Goal: Transaction & Acquisition: Book appointment/travel/reservation

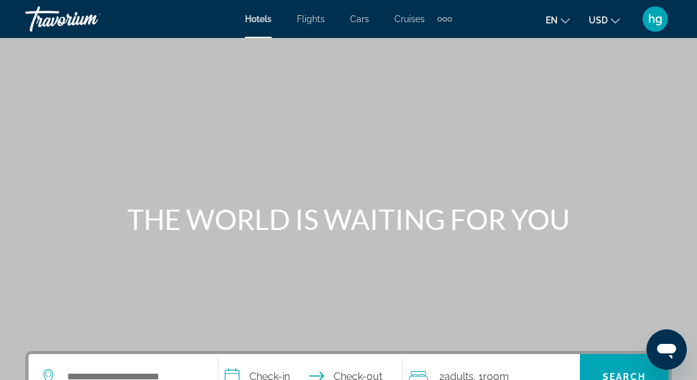
click at [412, 22] on span "Cruises" at bounding box center [409, 19] width 30 height 10
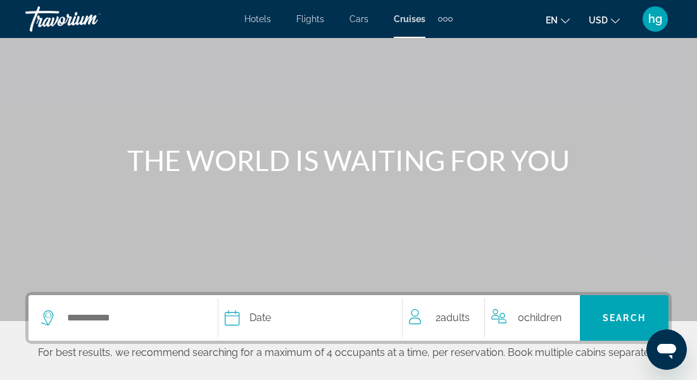
scroll to position [220, 0]
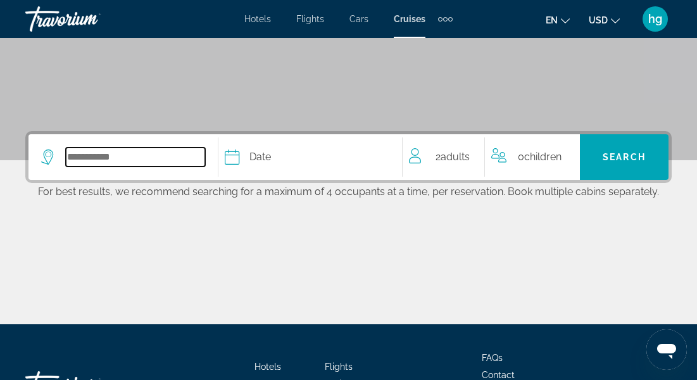
click at [139, 156] on input "Select cruise destination" at bounding box center [135, 156] width 139 height 19
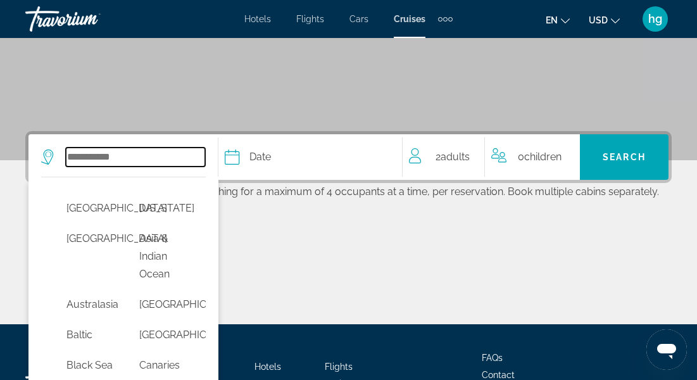
scroll to position [309, 0]
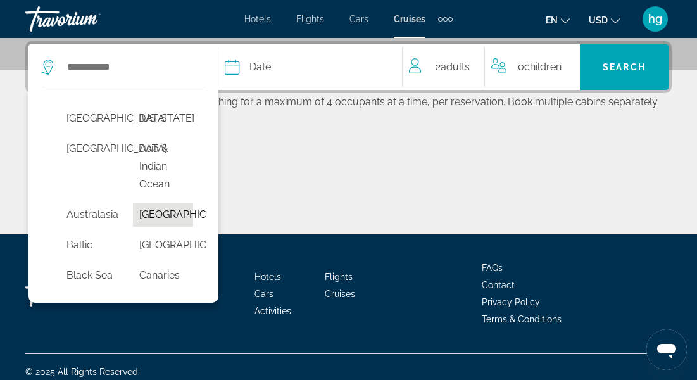
click at [160, 218] on button "[GEOGRAPHIC_DATA]" at bounding box center [163, 214] width 60 height 24
type input "*******"
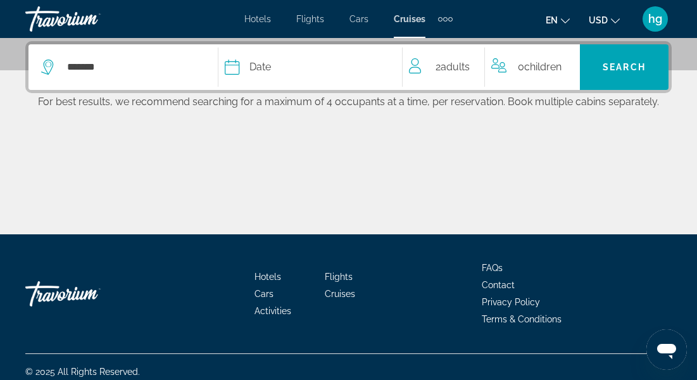
click at [299, 75] on div "Date" at bounding box center [307, 67] width 164 height 18
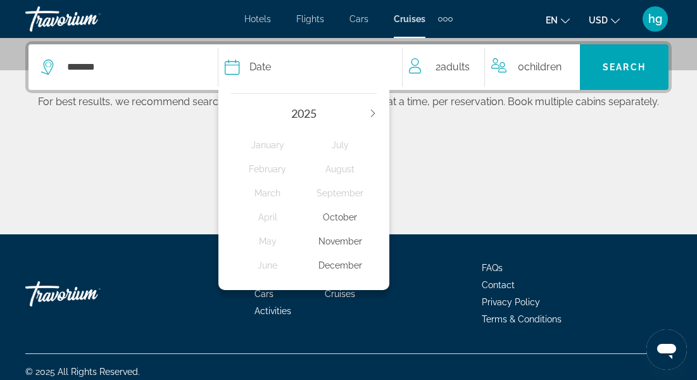
click at [336, 243] on div "November" at bounding box center [340, 241] width 73 height 23
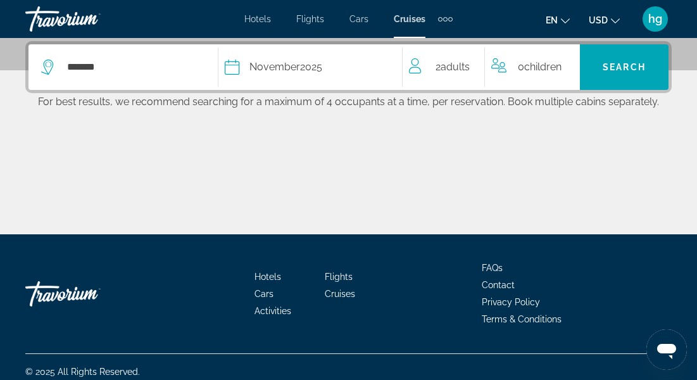
click at [537, 66] on span "Children" at bounding box center [542, 67] width 37 height 12
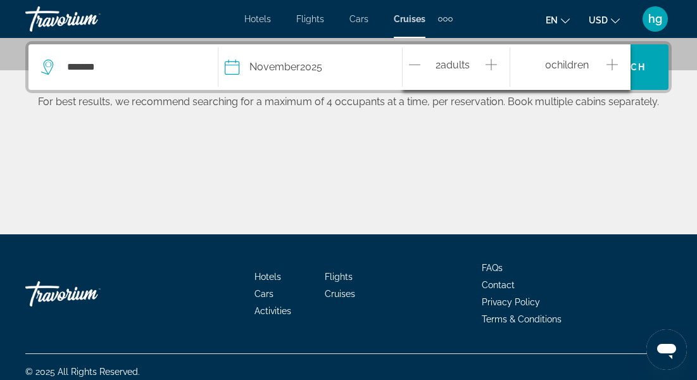
click at [619, 61] on div "0 Child Children" at bounding box center [570, 67] width 120 height 46
click at [610, 60] on icon "Increment children" at bounding box center [611, 64] width 11 height 15
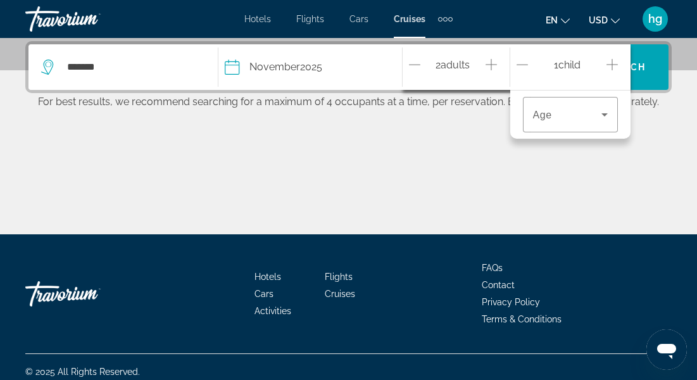
click at [610, 60] on icon "Increment children" at bounding box center [611, 64] width 11 height 15
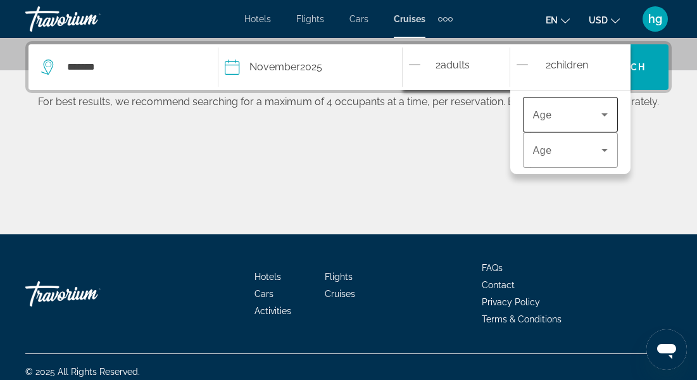
click at [602, 115] on icon "Travelers: 2 adults, 2 children" at bounding box center [604, 114] width 15 height 15
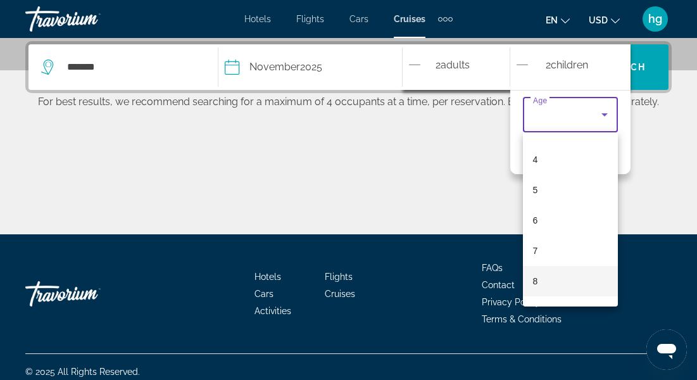
scroll to position [121, 0]
click at [546, 275] on mat-option "8" at bounding box center [570, 274] width 95 height 30
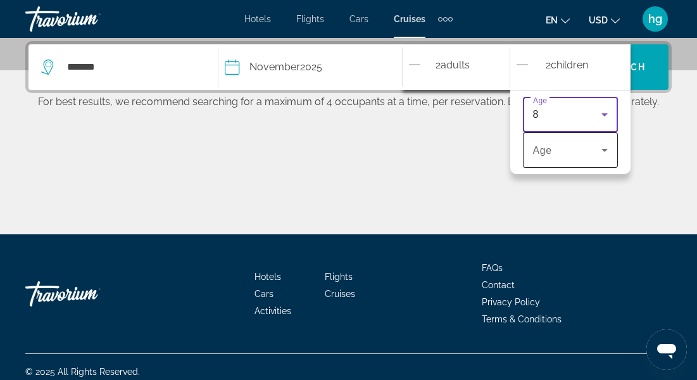
click at [598, 149] on icon "Travelers: 2 adults, 2 children" at bounding box center [604, 149] width 15 height 15
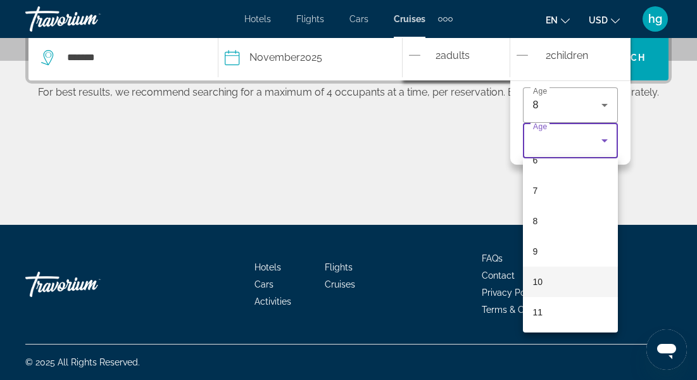
scroll to position [319, 0]
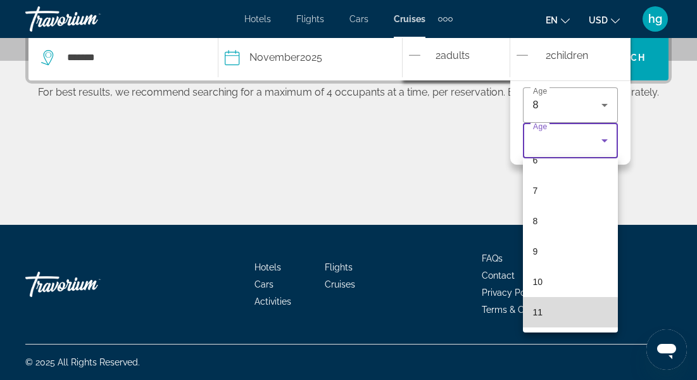
click at [543, 313] on mat-option "11" at bounding box center [570, 312] width 95 height 30
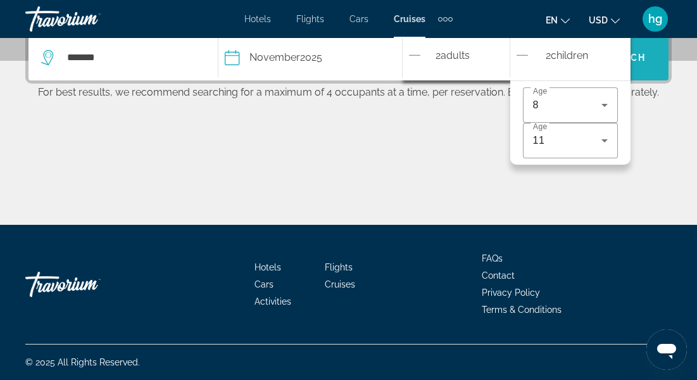
click at [652, 61] on span "Search" at bounding box center [623, 57] width 89 height 30
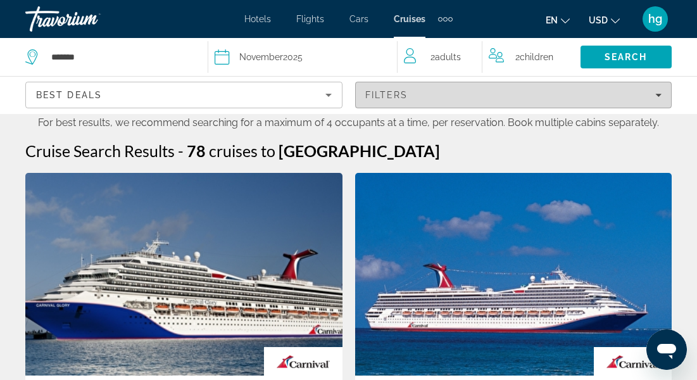
click at [419, 87] on span "Filters" at bounding box center [514, 95] width 316 height 30
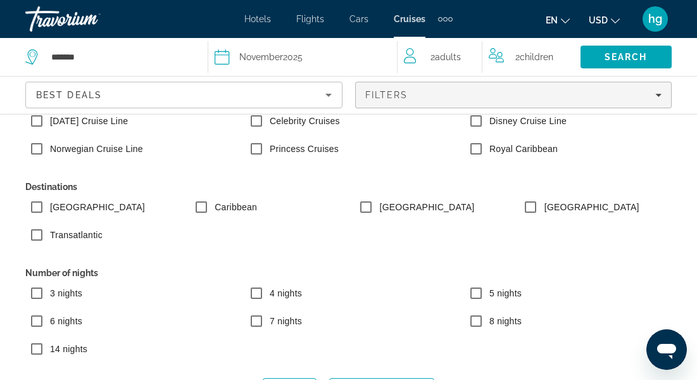
scroll to position [35, 0]
click at [629, 54] on span "Search" at bounding box center [625, 57] width 43 height 10
click at [612, 58] on span "Search" at bounding box center [625, 57] width 43 height 10
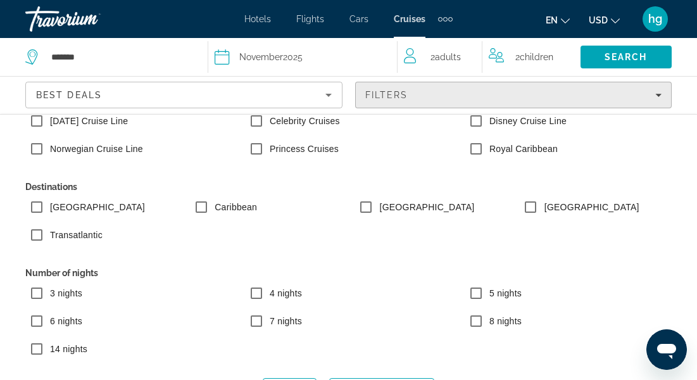
scroll to position [399, 0]
click at [648, 91] on div "Filters" at bounding box center [513, 95] width 297 height 10
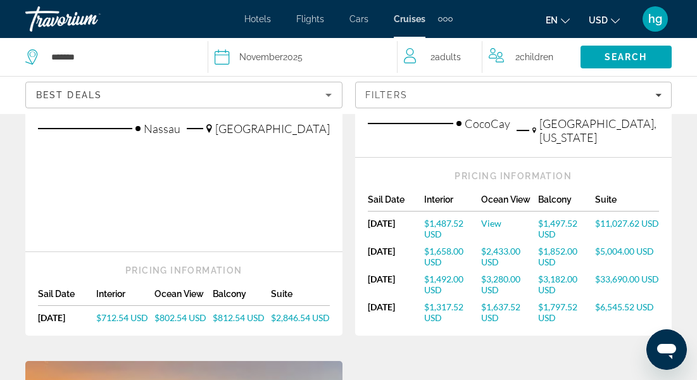
scroll to position [494, 0]
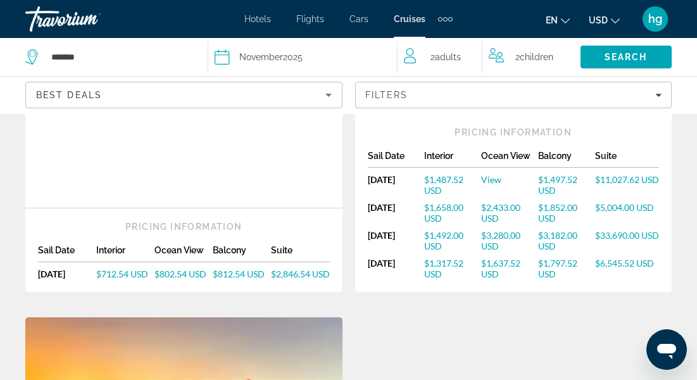
click at [550, 174] on span "$1,497.52 USD" at bounding box center [557, 185] width 39 height 22
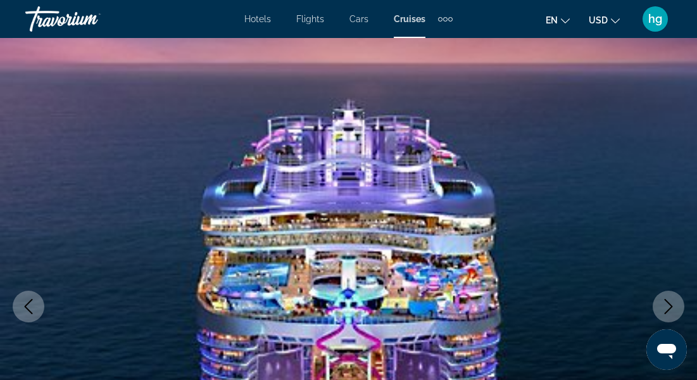
scroll to position [13, 0]
